Goal: Information Seeking & Learning: Check status

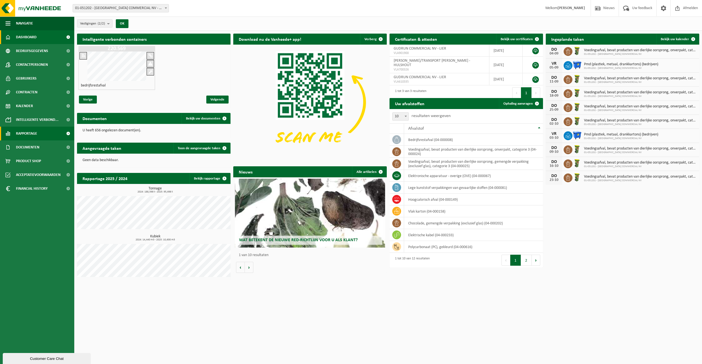
click at [20, 131] on span "Rapportage" at bounding box center [26, 133] width 21 height 14
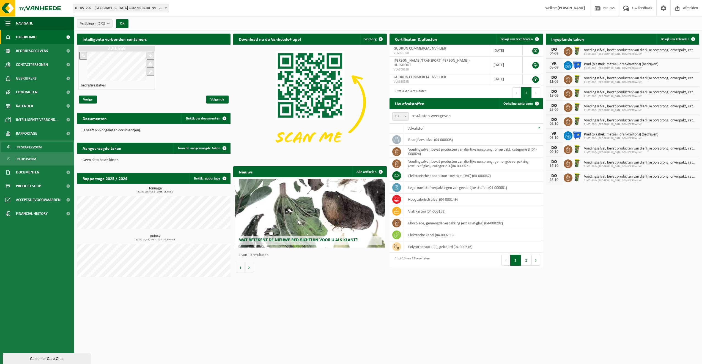
click at [26, 145] on span "In grafiekvorm" at bounding box center [29, 147] width 25 height 10
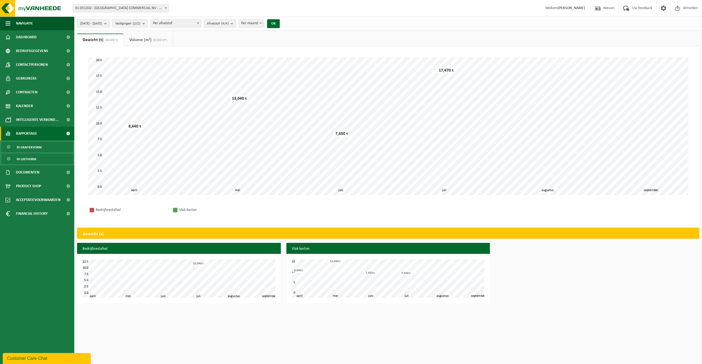
click at [31, 159] on span "In lijstvorm" at bounding box center [26, 159] width 19 height 10
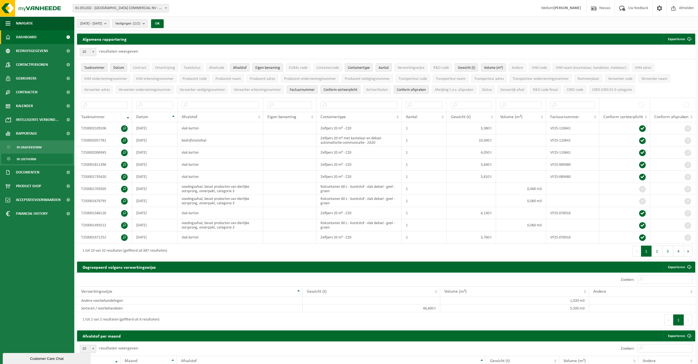
click at [33, 36] on span "Dashboard" at bounding box center [26, 37] width 21 height 14
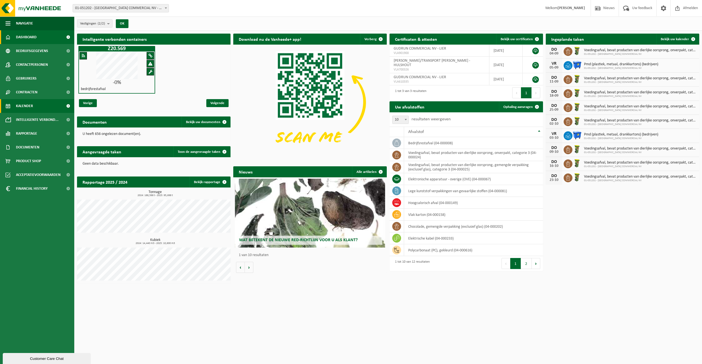
click at [24, 107] on span "Kalender" at bounding box center [24, 106] width 17 height 14
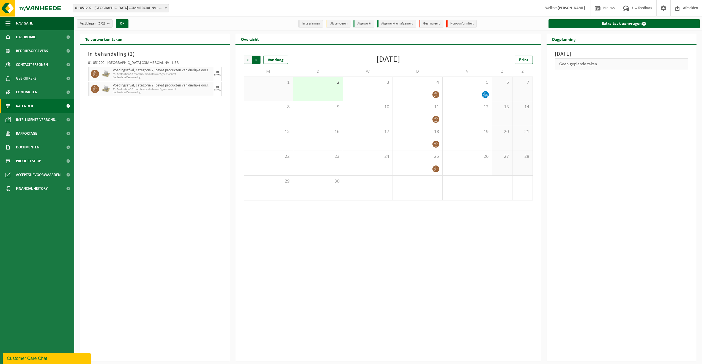
click at [247, 61] on span "Vorige" at bounding box center [248, 60] width 8 height 8
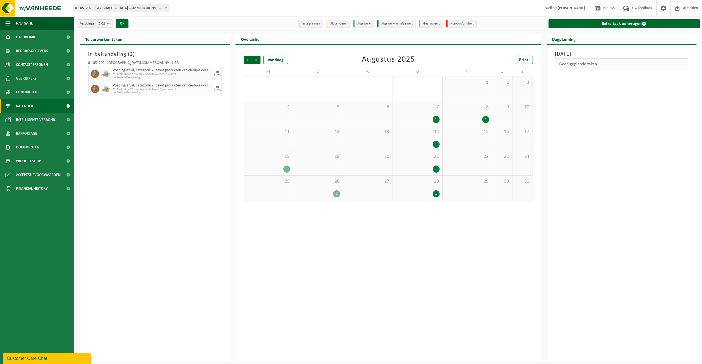
click at [426, 117] on div "1" at bounding box center [417, 119] width 44 height 7
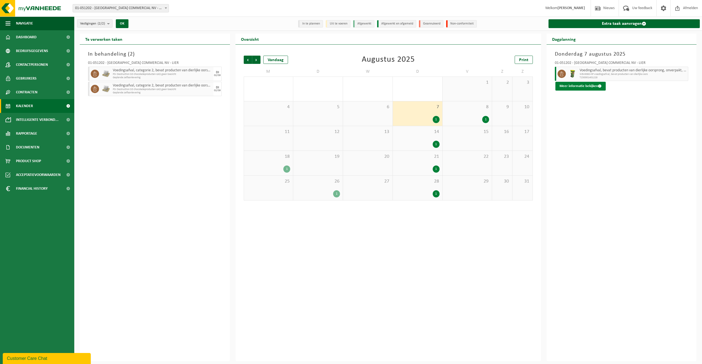
click at [586, 87] on button "Meer informatie bekijken" at bounding box center [580, 86] width 50 height 9
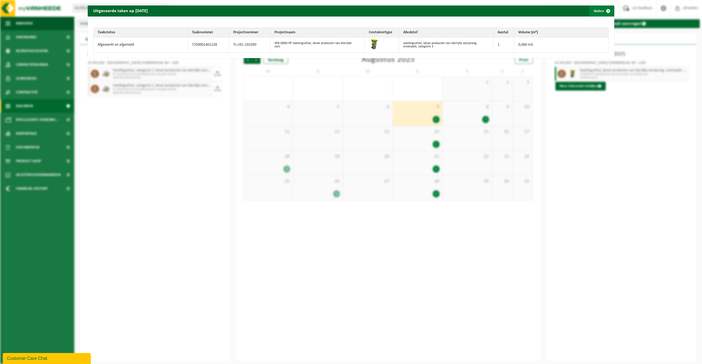
click at [604, 12] on span "button" at bounding box center [608, 10] width 11 height 11
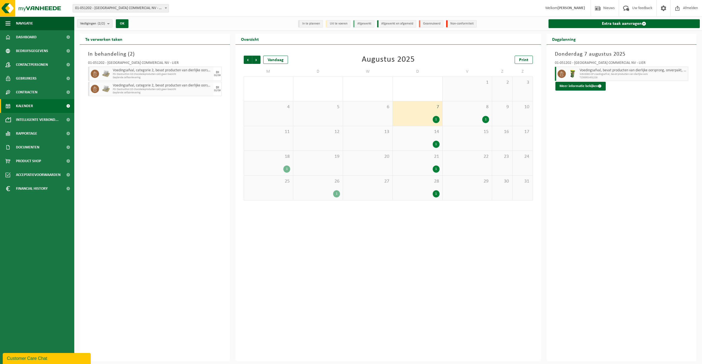
click at [485, 119] on div "1" at bounding box center [485, 119] width 7 height 7
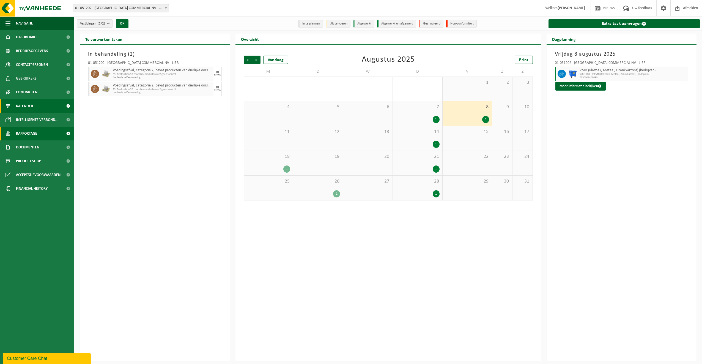
click at [26, 136] on span "Rapportage" at bounding box center [26, 133] width 21 height 14
click at [24, 158] on span "In lijstvorm" at bounding box center [26, 159] width 19 height 10
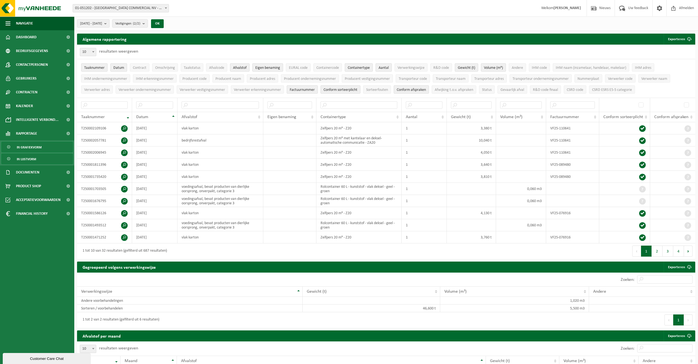
click at [23, 148] on span "In grafiekvorm" at bounding box center [29, 147] width 25 height 10
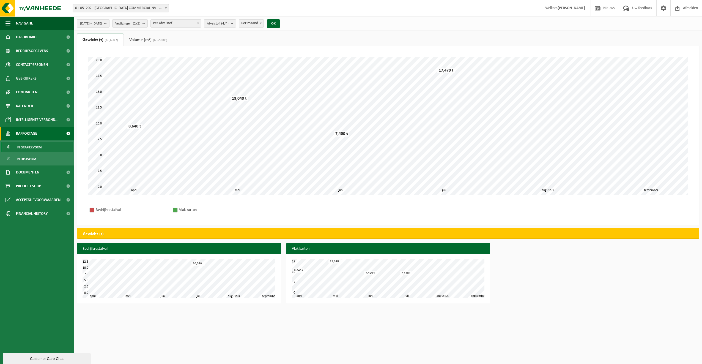
click at [109, 24] on b "submit" at bounding box center [106, 24] width 5 height 8
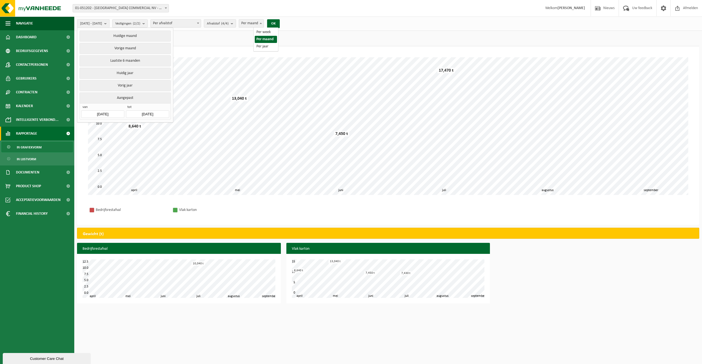
click at [262, 24] on b at bounding box center [261, 23] width 2 height 1
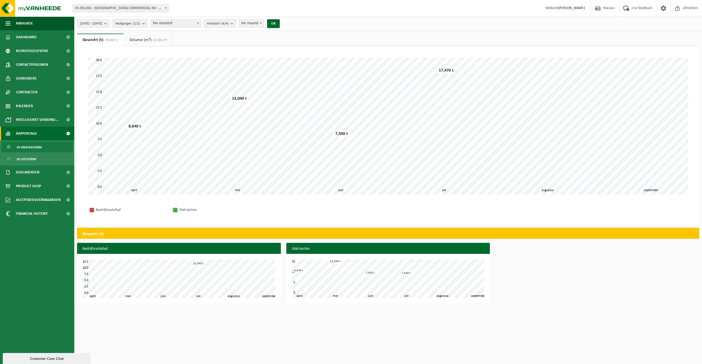
click at [262, 24] on b at bounding box center [261, 23] width 2 height 1
click at [26, 51] on span "Bedrijfsgegevens" at bounding box center [32, 51] width 32 height 14
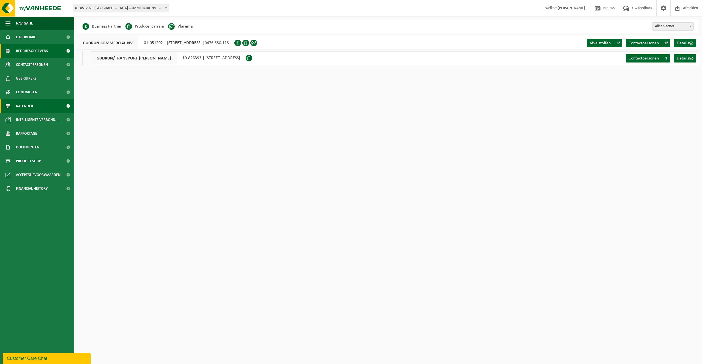
click at [23, 105] on span "Kalender" at bounding box center [24, 106] width 17 height 14
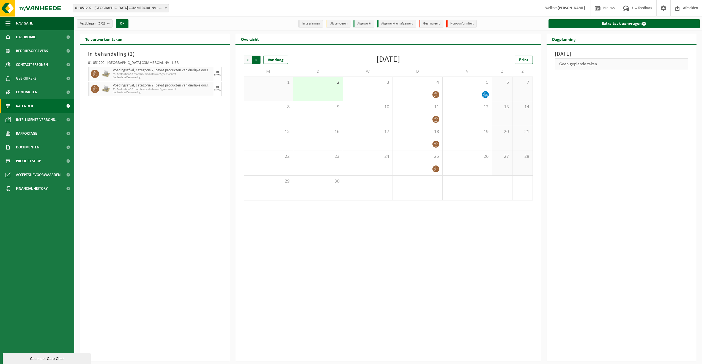
click at [247, 60] on span "Vorige" at bounding box center [248, 60] width 8 height 8
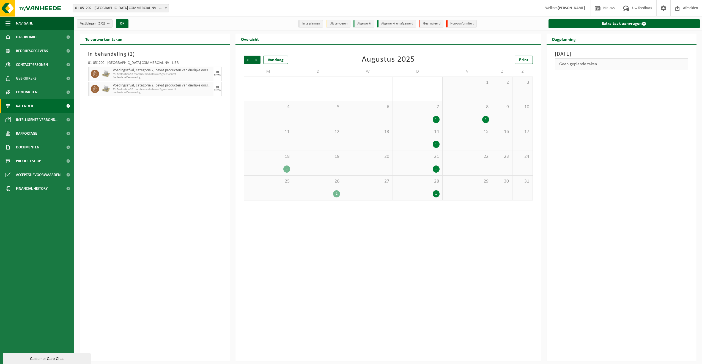
click at [413, 118] on div "1" at bounding box center [417, 119] width 44 height 7
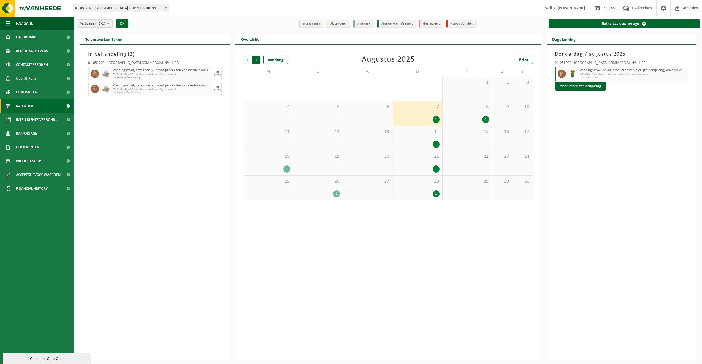
click at [249, 59] on span "Vorige" at bounding box center [248, 60] width 8 height 8
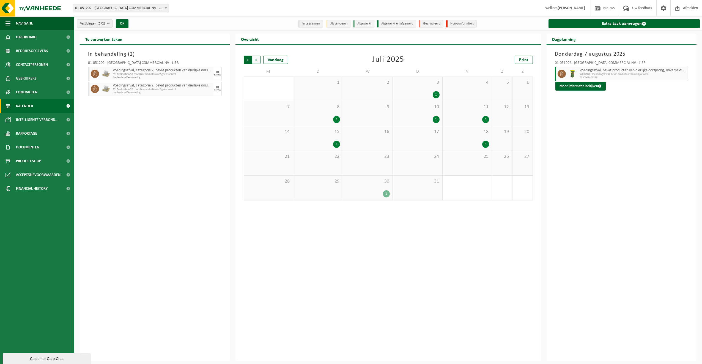
click at [256, 59] on span "Volgende" at bounding box center [256, 60] width 8 height 8
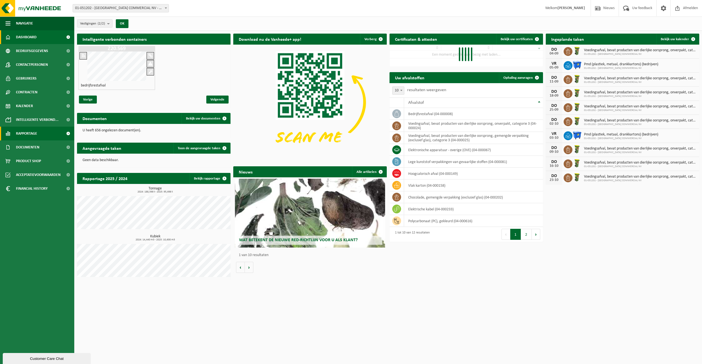
click at [22, 133] on span "Rapportage" at bounding box center [26, 133] width 21 height 14
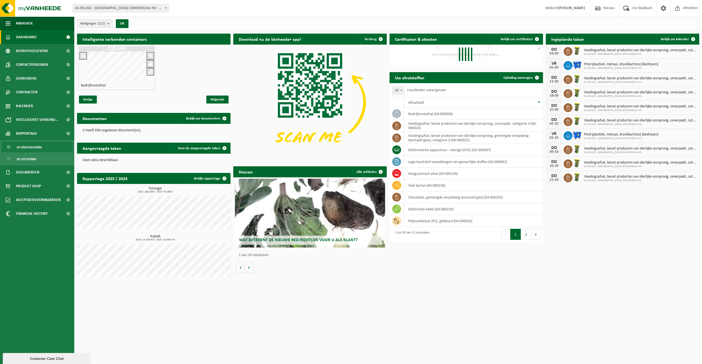
click at [23, 147] on span "In grafiekvorm" at bounding box center [29, 147] width 25 height 10
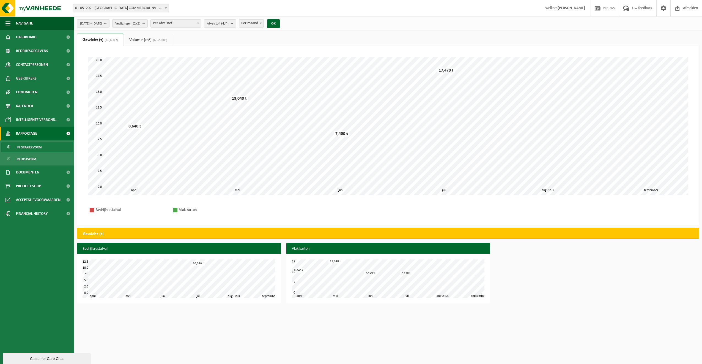
click at [147, 40] on link "Volume (m³) (6,520 m³)" at bounding box center [148, 40] width 49 height 13
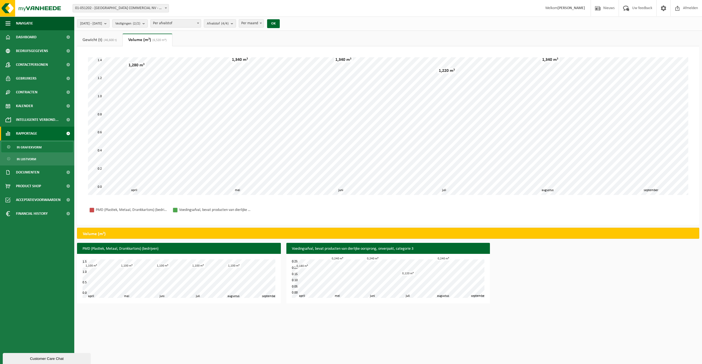
click at [104, 40] on span "(46,600 t)" at bounding box center [109, 39] width 15 height 3
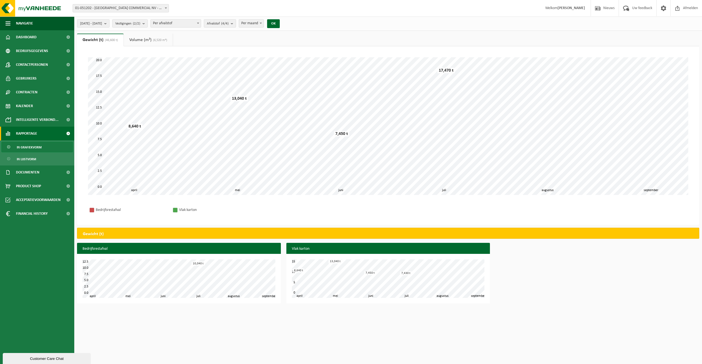
click at [139, 40] on link "Volume (m³) (6,520 m³)" at bounding box center [148, 40] width 49 height 13
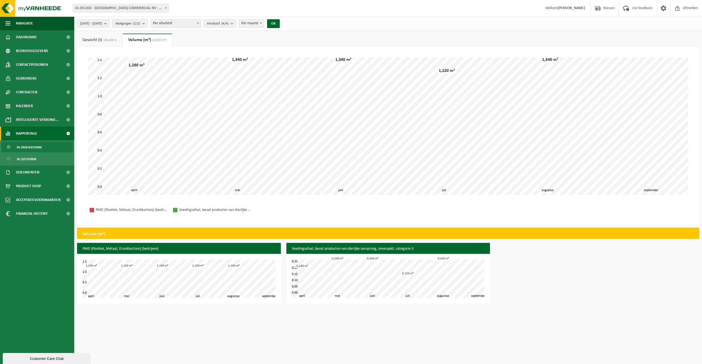
click at [106, 39] on span "(46,600 t)" at bounding box center [109, 39] width 15 height 3
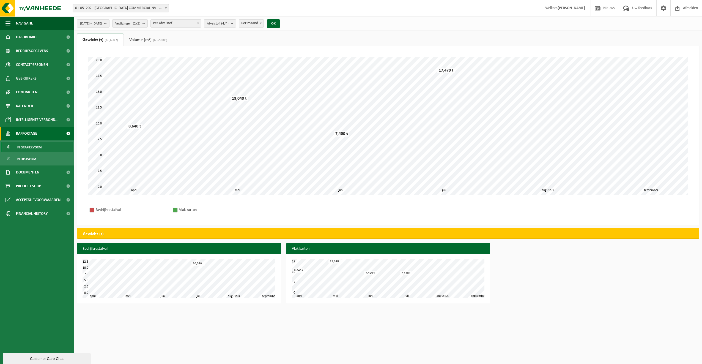
click at [136, 39] on link "Volume (m³) (6,520 m³)" at bounding box center [148, 40] width 49 height 13
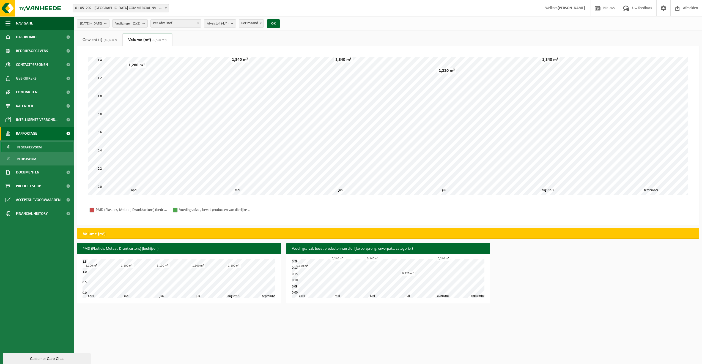
click at [93, 37] on link "Gewicht (t) (46,600 t)" at bounding box center [99, 40] width 45 height 13
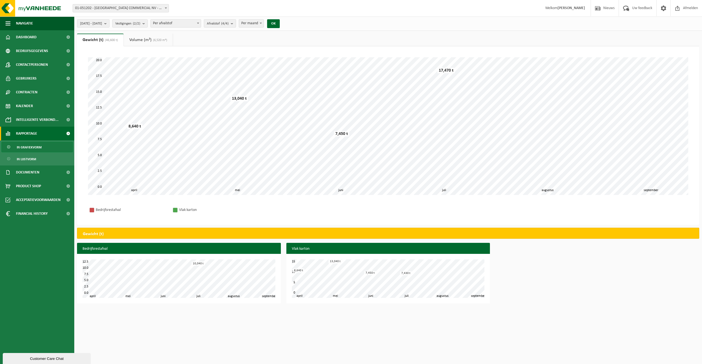
click at [139, 39] on link "Volume (m³) (6,520 m³)" at bounding box center [148, 40] width 49 height 13
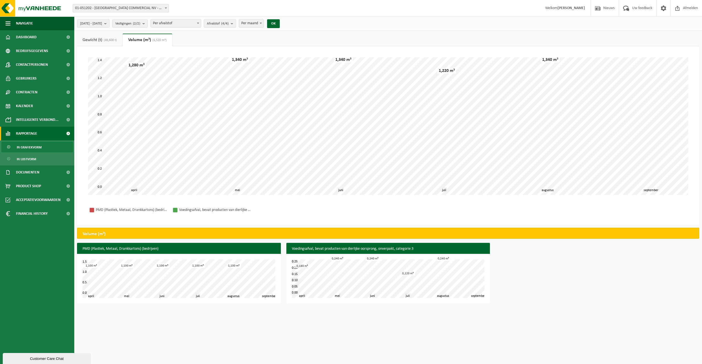
click at [102, 40] on link "Gewicht (t) (46,600 t)" at bounding box center [99, 40] width 45 height 13
